Goal: Task Accomplishment & Management: Use online tool/utility

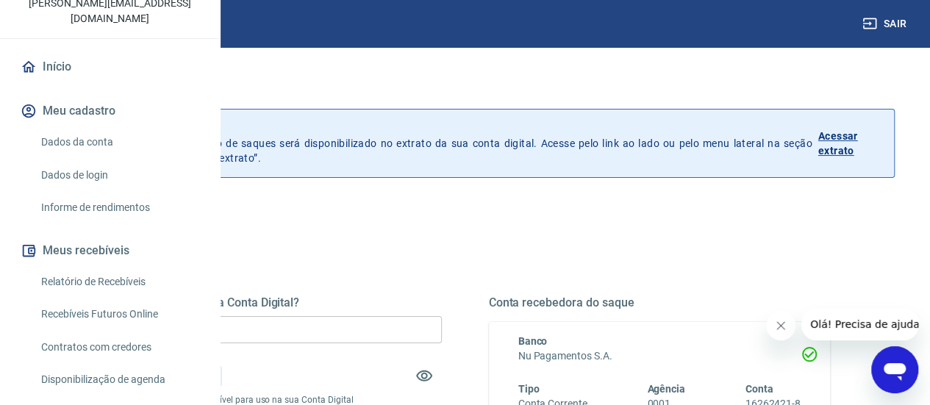
scroll to position [124, 0]
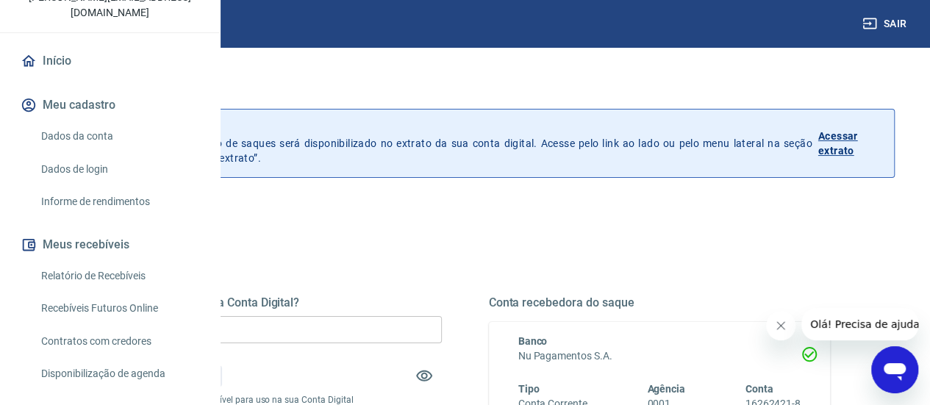
click at [113, 324] on link "Recebíveis Futuros Online" at bounding box center [118, 308] width 167 height 30
